Goal: Find contact information: Find contact information

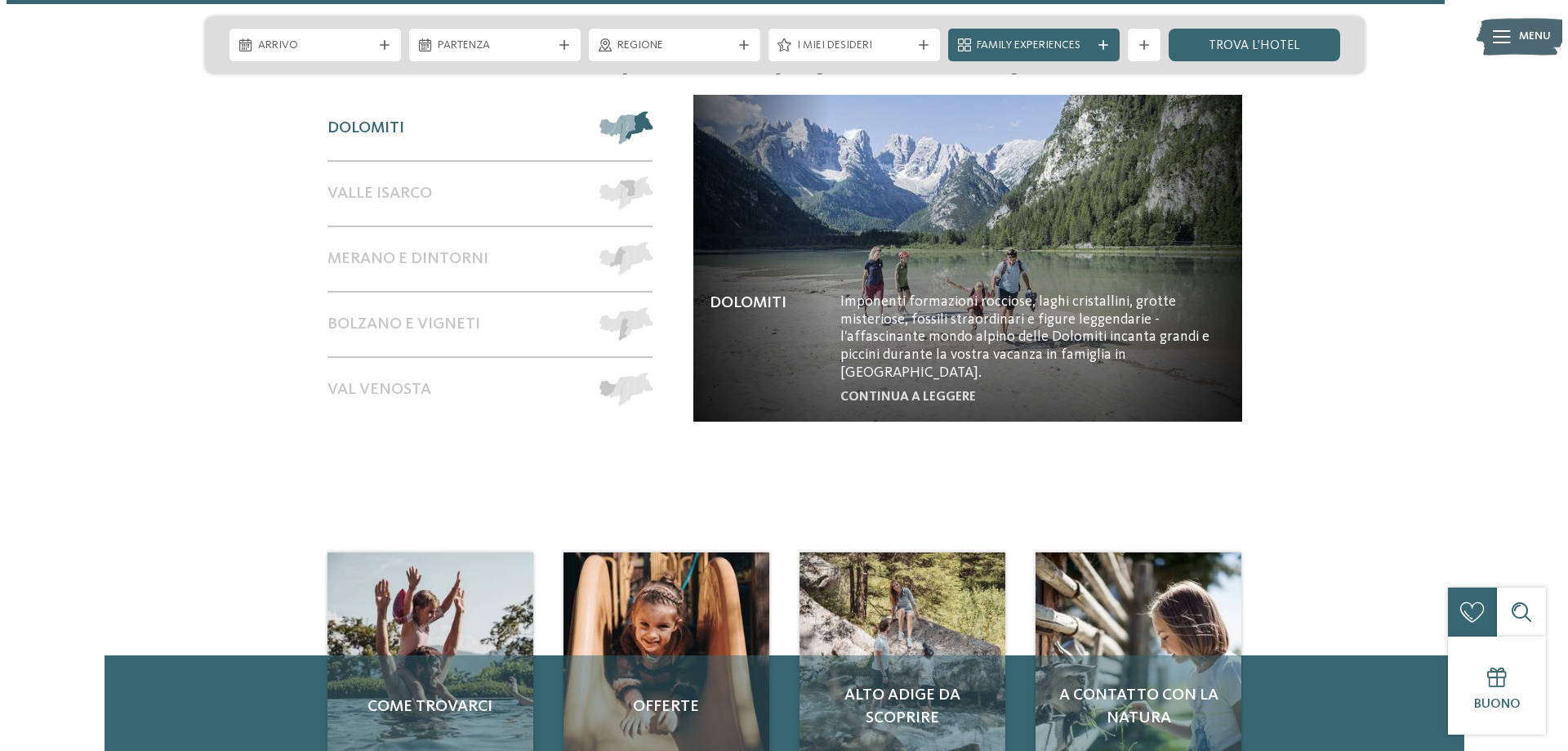
scroll to position [7009, 0]
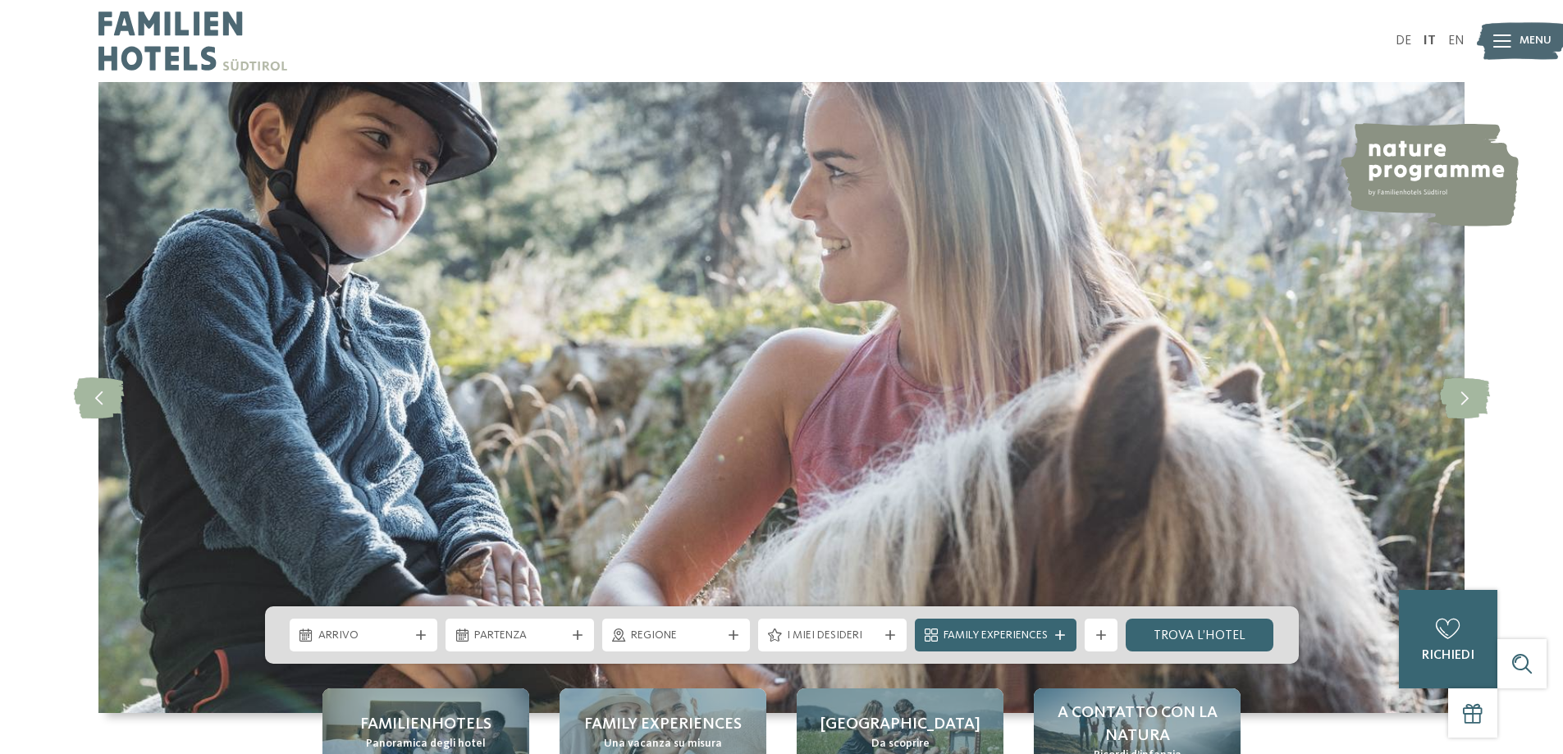
click at [1495, 41] on icon at bounding box center [1502, 40] width 18 height 13
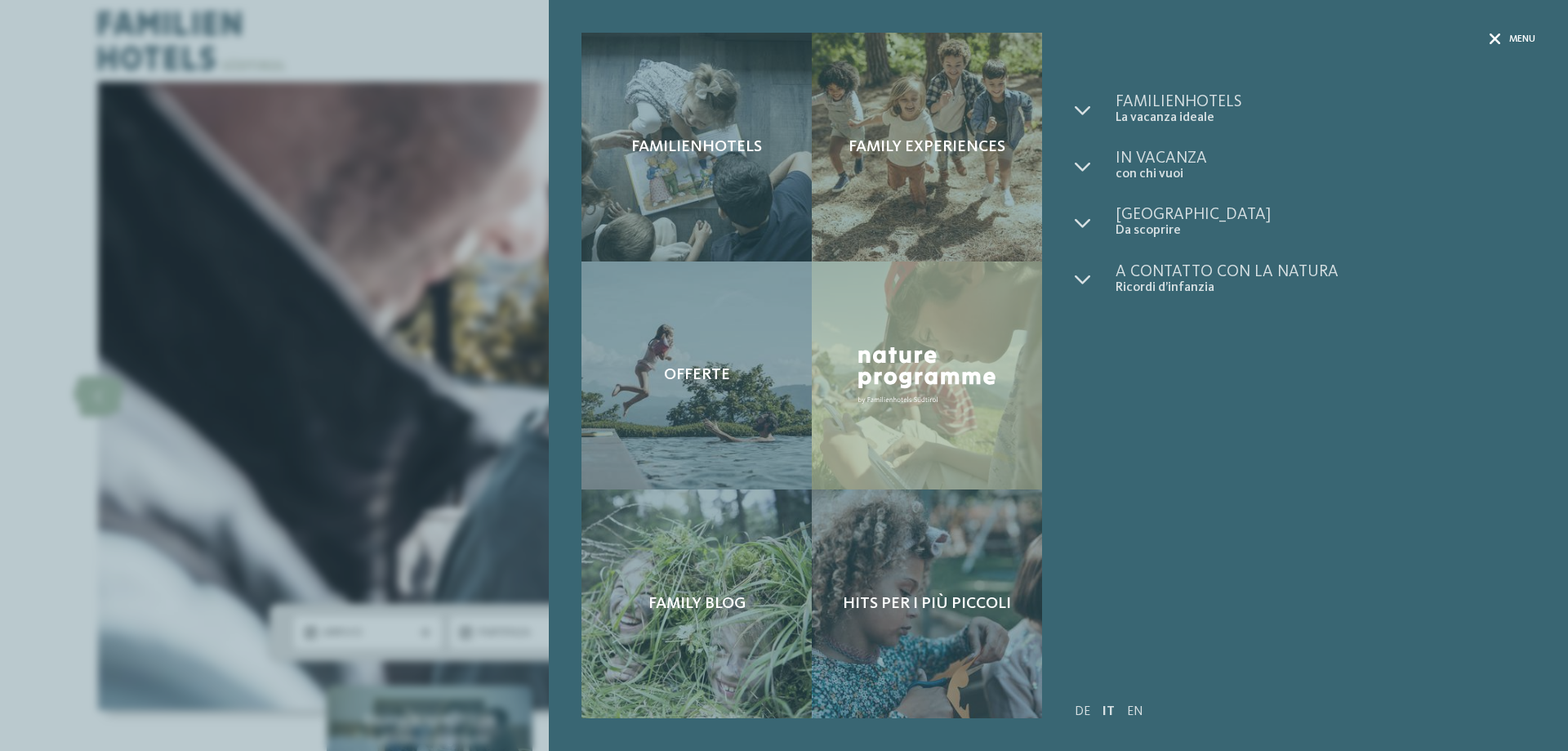
click at [1491, 42] on icon at bounding box center [1494, 39] width 11 height 11
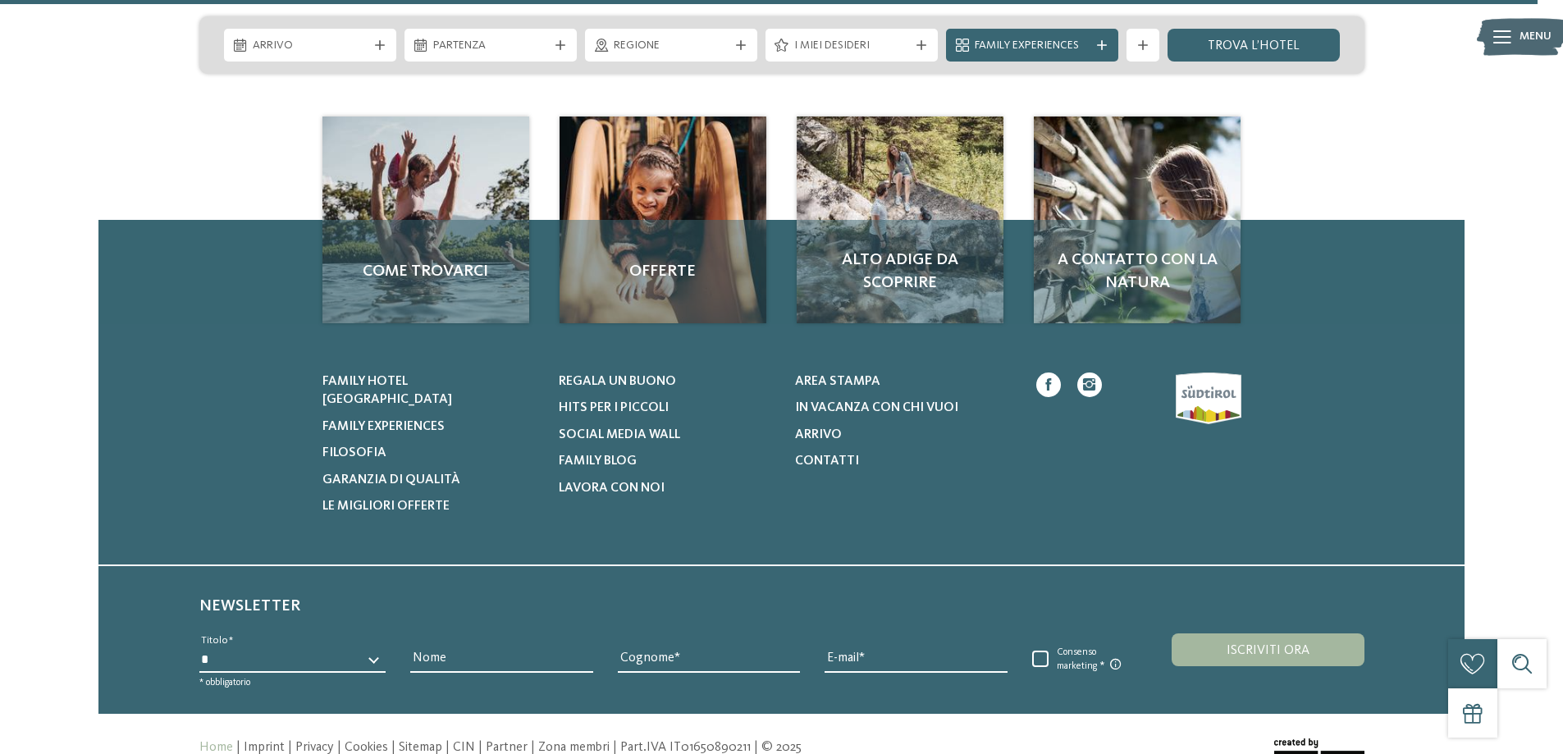
scroll to position [7669, 0]
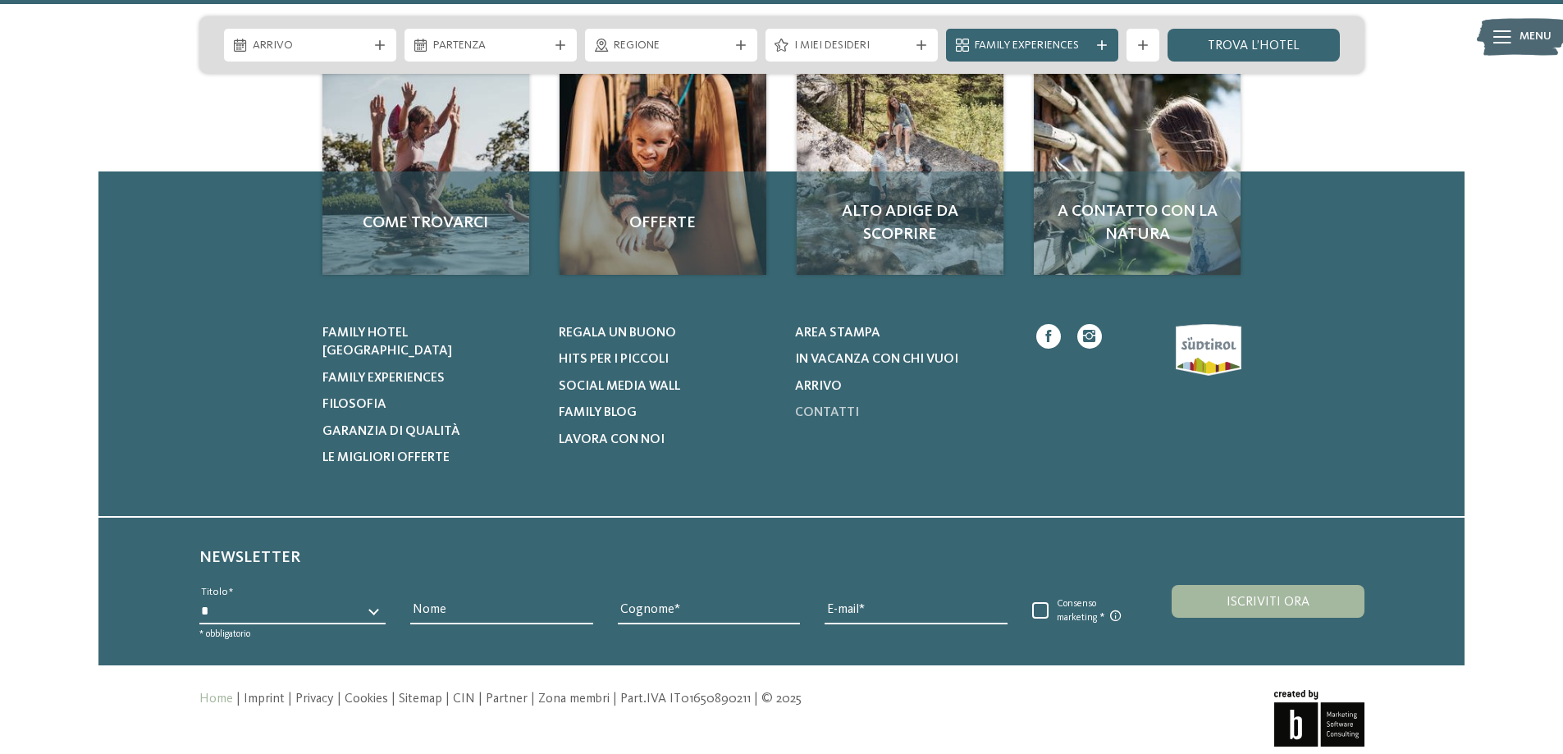
click at [805, 406] on span "Contatti" at bounding box center [827, 412] width 64 height 13
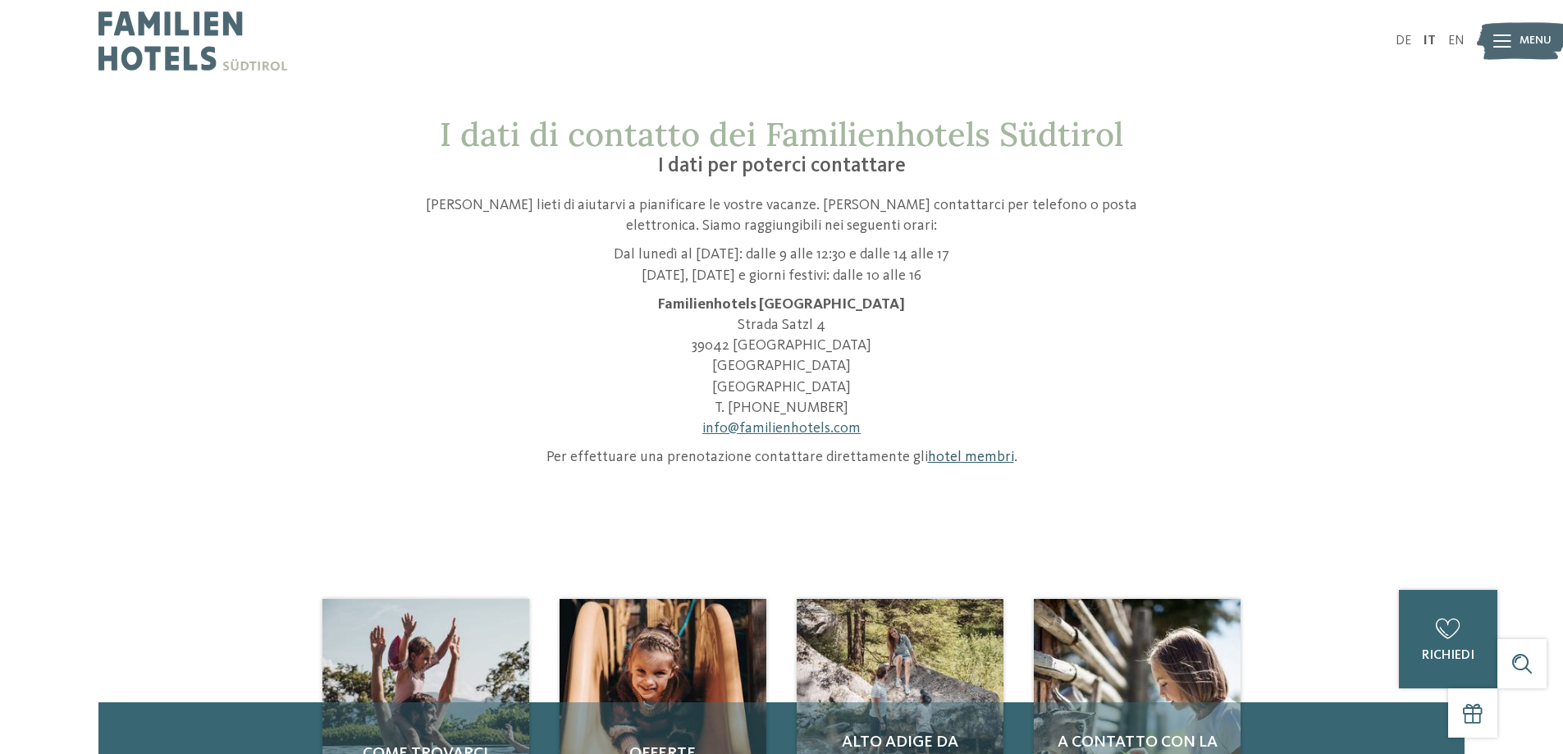
click at [975, 459] on link "hotel membri" at bounding box center [971, 457] width 86 height 15
drag, startPoint x: 975, startPoint y: 459, endPoint x: 692, endPoint y: 477, distance: 284.4
click at [975, 459] on link "hotel membri" at bounding box center [971, 457] width 86 height 15
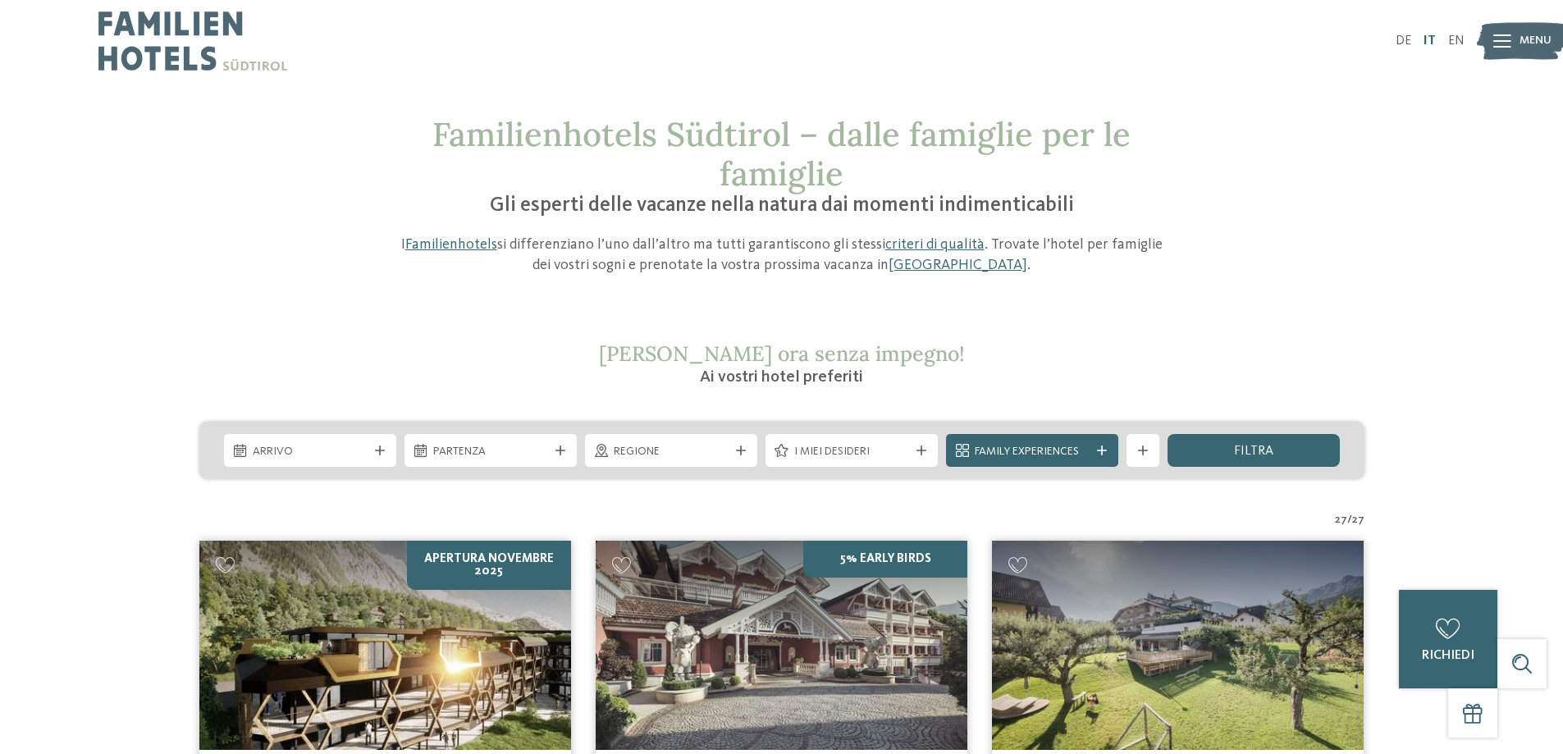
click at [1430, 40] on link "IT" at bounding box center [1429, 40] width 12 height 13
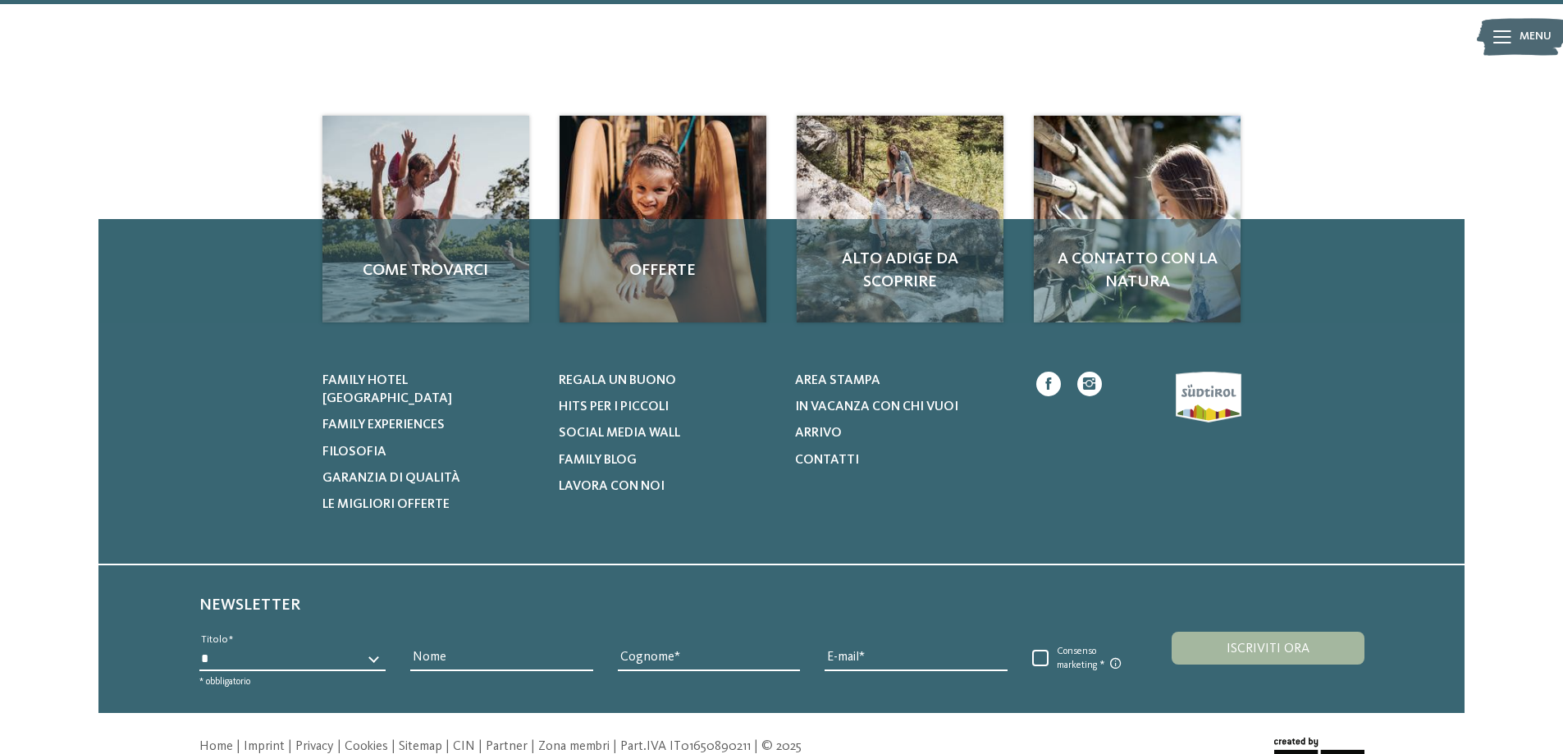
scroll to position [5616, 0]
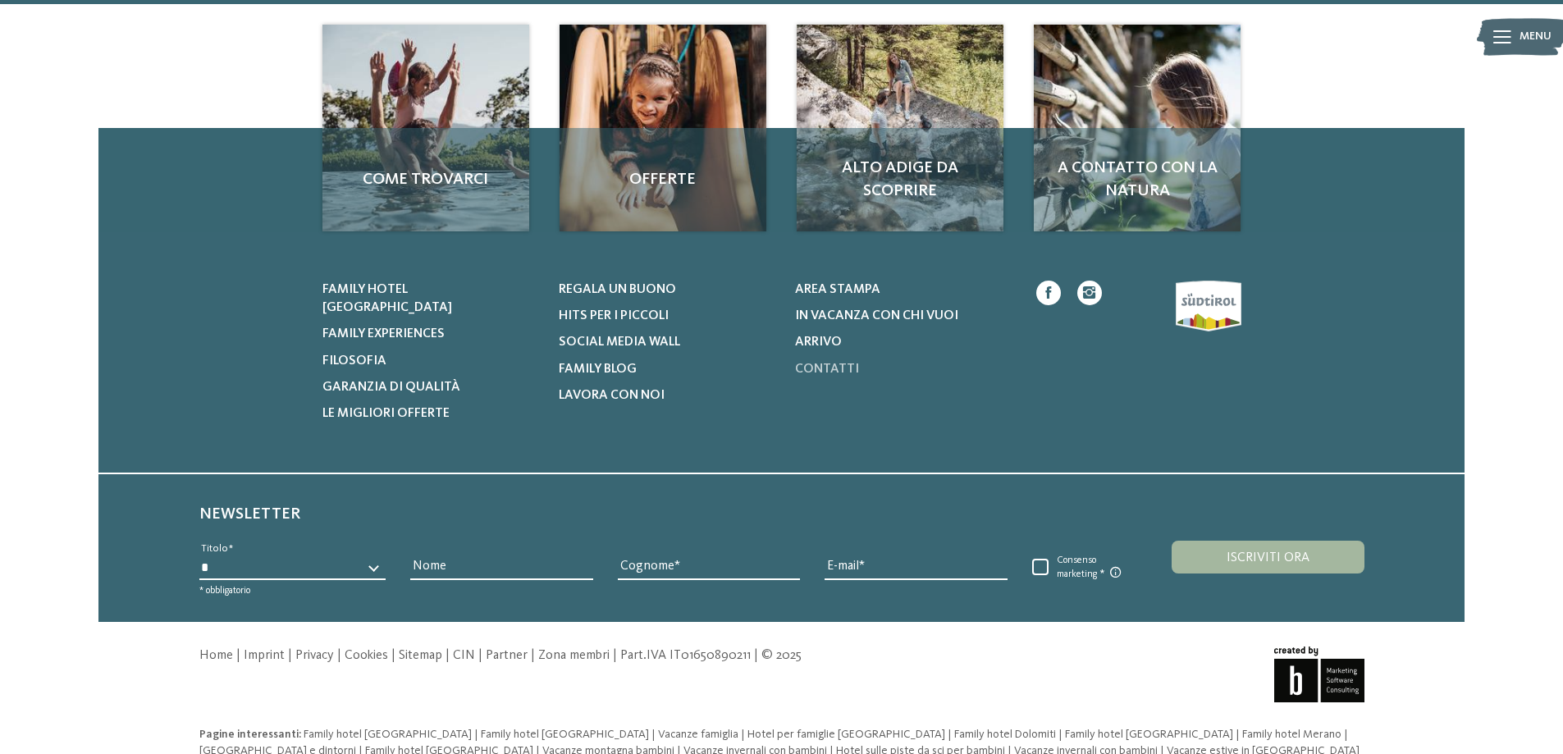
click at [815, 363] on span "Contatti" at bounding box center [827, 369] width 64 height 13
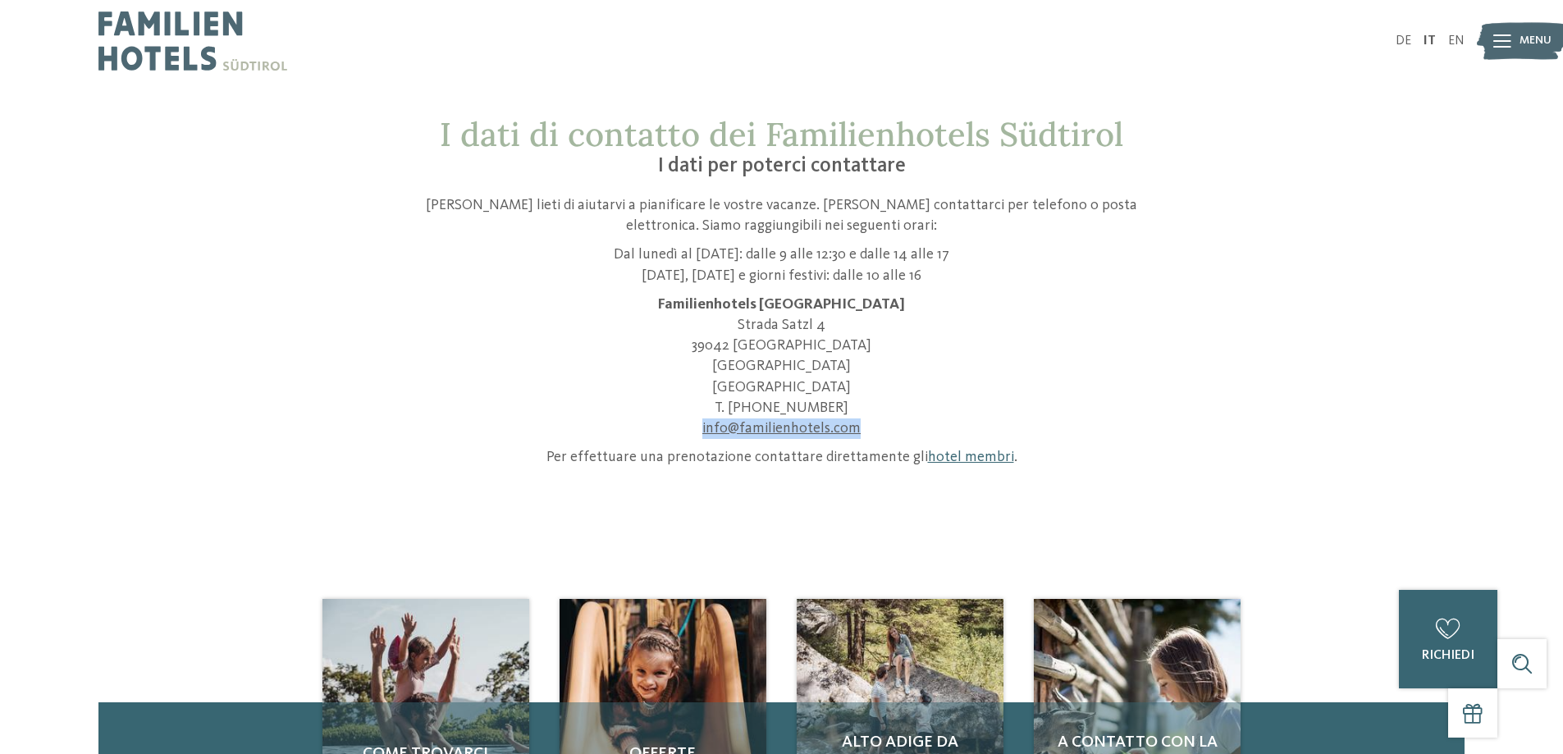
drag, startPoint x: 860, startPoint y: 427, endPoint x: 706, endPoint y: 431, distance: 154.2
click at [706, 431] on p "Familienhotels Südtirol [STREET_ADDRESS] T. [PHONE_NUMBER] info@ no-spam. famil…" at bounding box center [781, 366] width 779 height 144
